Goal: Book appointment/travel/reservation

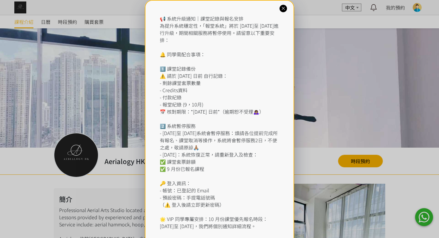
scroll to position [389, 0]
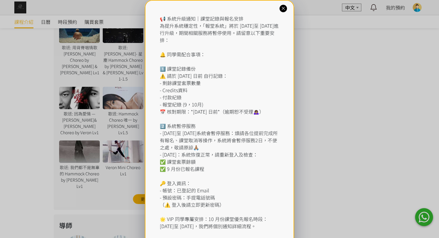
click at [398, 7] on div "📢 系統升級通知｜課堂記錄與報名安排 為提升系統穩定性，「報堂系統」將於 2025 年 9 月 1 日至 2 日進行升級，期間相關服務將暫停使用。請留意以下重…" at bounding box center [219, 133] width 439 height 266
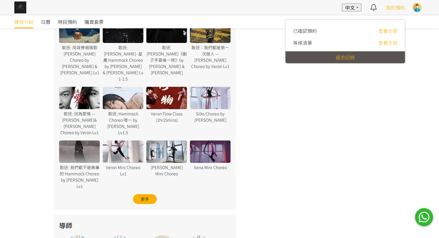
click at [398, 8] on span "我的預約" at bounding box center [394, 7] width 19 height 7
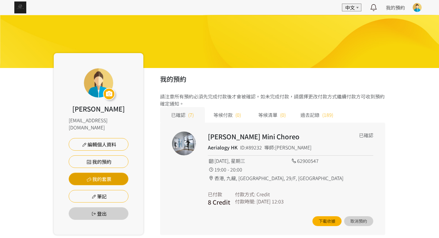
click at [101, 173] on link "我的套票" at bounding box center [99, 179] width 60 height 13
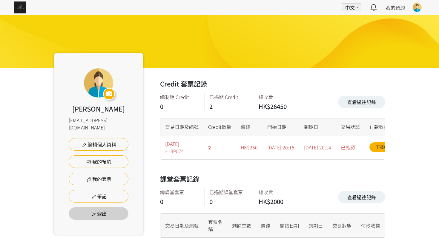
click at [22, 5] on img at bounding box center [20, 7] width 12 height 12
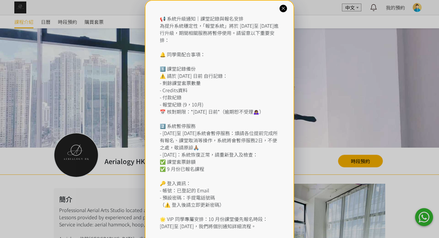
click at [66, 24] on div "📢 系統升級通知｜課堂記錄與報名安排 為提升系統穩定性，「報堂系統」將於 2025 年 9 月 1 日至 2 日進行升級，期間相關服務將暫停使用。請留意以下重…" at bounding box center [219, 133] width 439 height 266
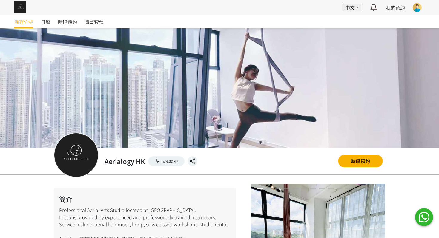
click at [66, 24] on span "時段預約" at bounding box center [67, 21] width 19 height 7
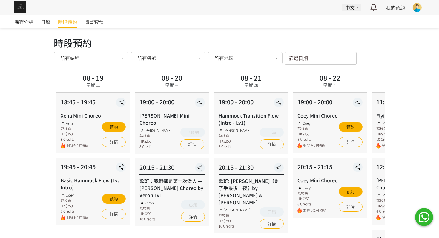
click at [314, 57] on input "篩選日期" at bounding box center [321, 58] width 72 height 13
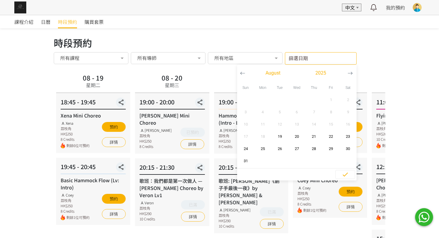
click at [352, 70] on button "button" at bounding box center [349, 73] width 11 height 17
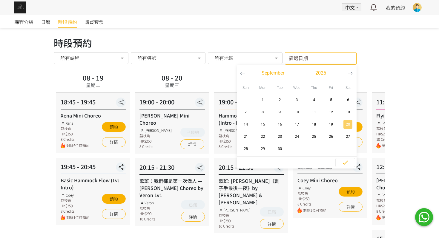
click at [348, 124] on span "20" at bounding box center [347, 124] width 13 height 6
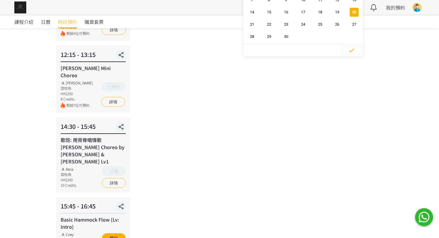
scroll to position [114, 0]
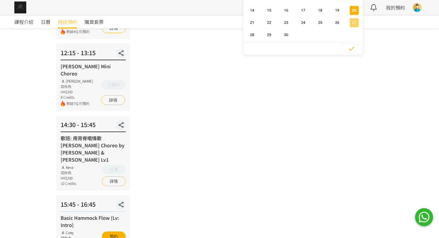
click at [348, 24] on span "27" at bounding box center [353, 23] width 13 height 6
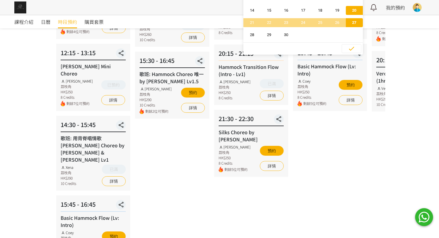
click at [348, 24] on span "27" at bounding box center [353, 23] width 13 height 6
type input "[DATE] - ..."
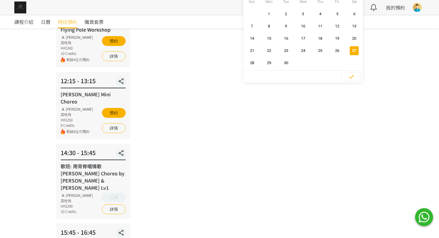
scroll to position [78, 0]
